Goal: Information Seeking & Learning: Learn about a topic

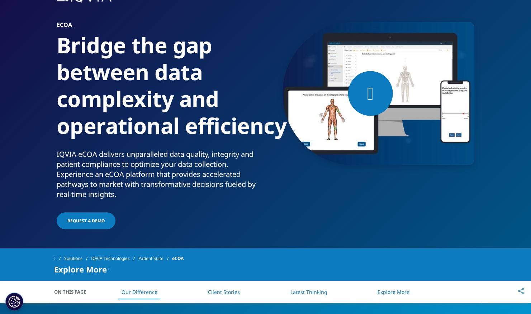
scroll to position [60, 0]
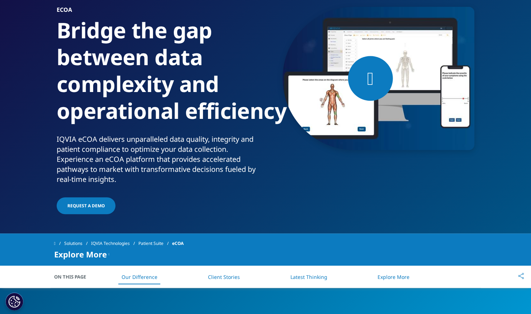
click at [103, 203] on link "Request a Demo" at bounding box center [86, 206] width 59 height 17
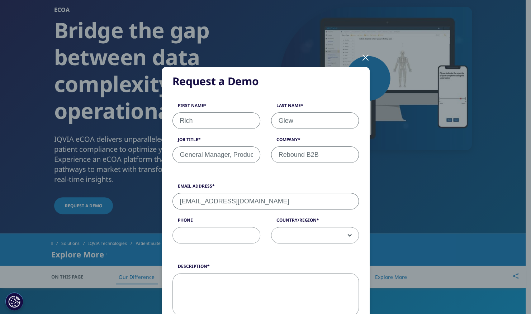
click at [364, 56] on div at bounding box center [365, 57] width 8 height 20
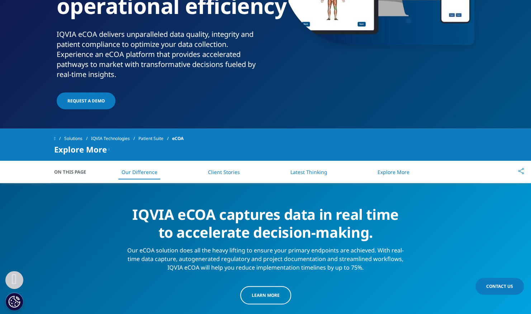
scroll to position [179, 0]
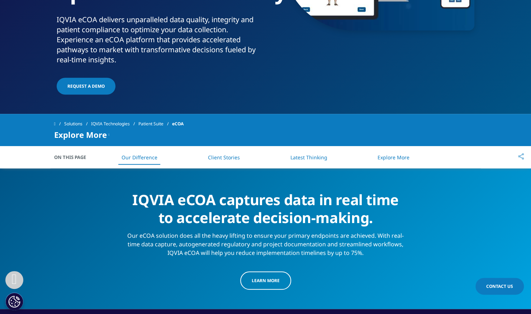
click at [80, 160] on span "On This Page" at bounding box center [73, 157] width 39 height 7
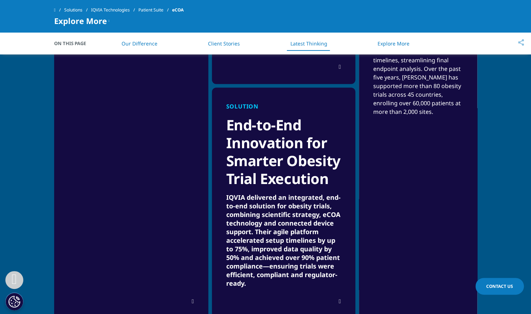
scroll to position [1135, 0]
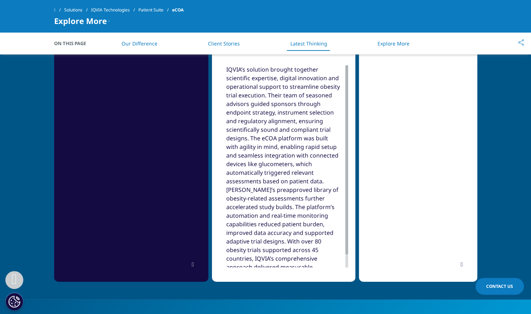
click at [338, 264] on div "IQVIA’s solution brought together scientific expertise, digital innovation and …" at bounding box center [283, 177] width 115 height 224
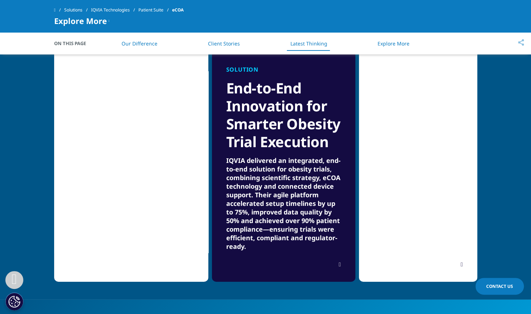
click at [196, 265] on div "In response to the rapidly growing obesity drug market, IQVIA delivered a compr…" at bounding box center [134, 40] width 133 height 455
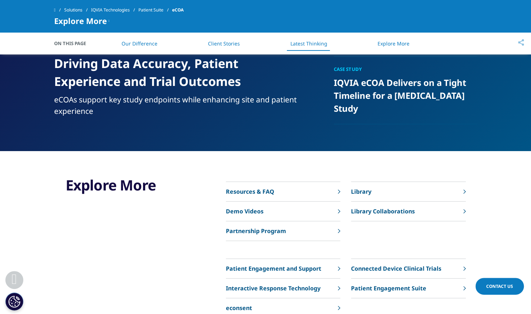
scroll to position [1553, 0]
